Goal: Navigation & Orientation: Find specific page/section

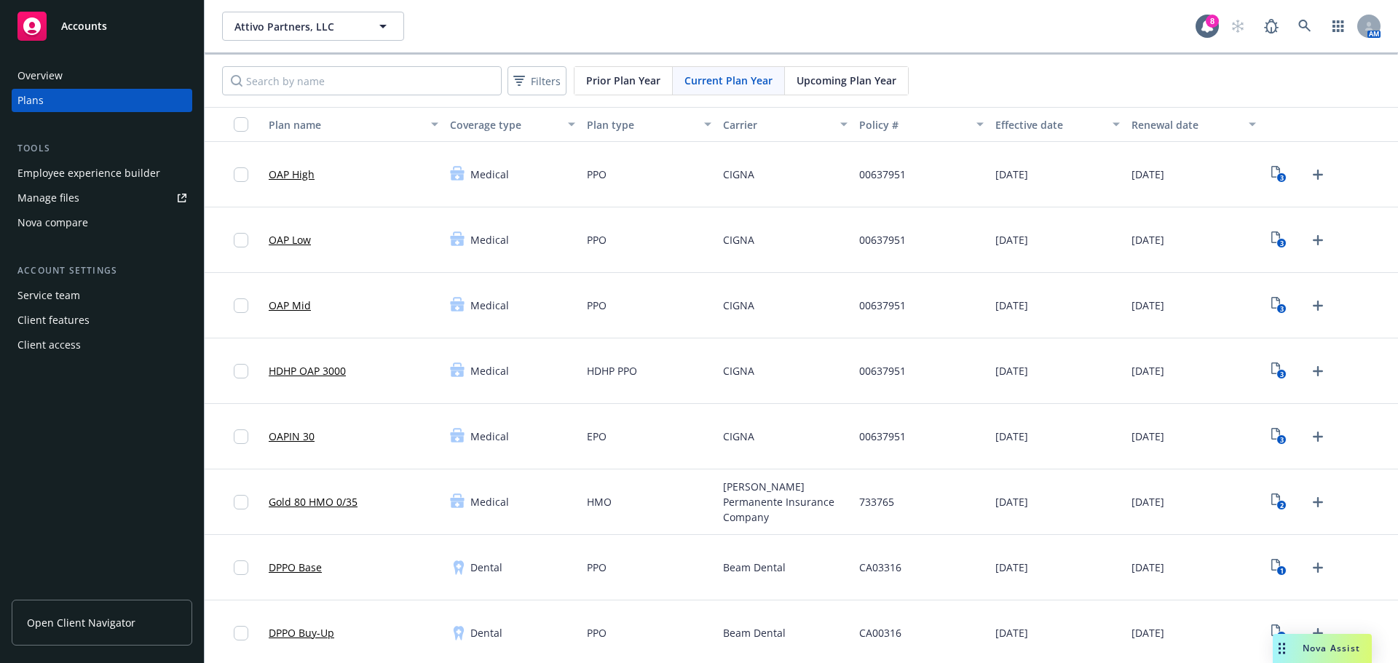
click at [138, 483] on div "Overview Plans Tools Employee experience builder Manage files Nova compare Acco…" at bounding box center [102, 355] width 204 height 617
click at [28, 419] on div "Overview Plans Tools Employee experience builder Manage files Nova compare Acco…" at bounding box center [102, 355] width 204 height 617
